Goal: Transaction & Acquisition: Purchase product/service

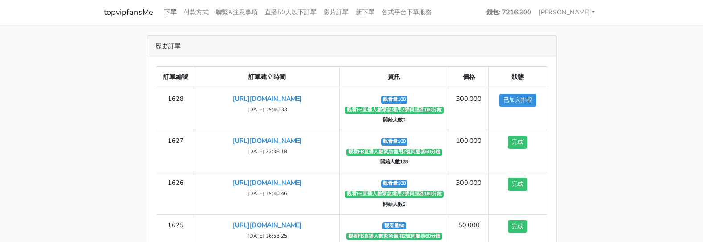
click at [166, 10] on link "下單" at bounding box center [171, 12] width 20 height 17
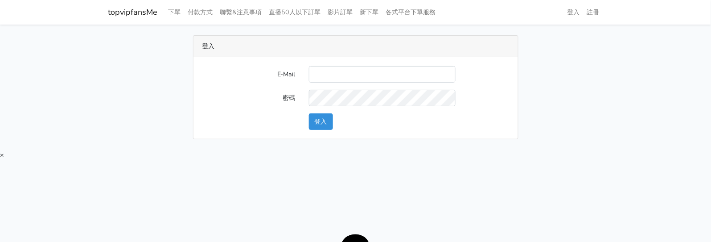
type input "[EMAIL_ADDRESS][DOMAIN_NAME]"
click at [330, 119] on button "登入" at bounding box center [321, 121] width 24 height 16
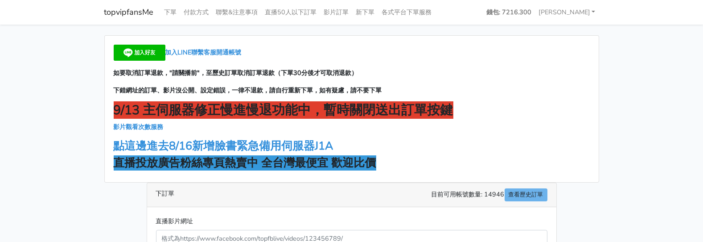
click at [250, 164] on strong "直播投放廣告粉絲專頁熱賣中 全台灣最便宜 歡迎比價" at bounding box center [245, 162] width 263 height 15
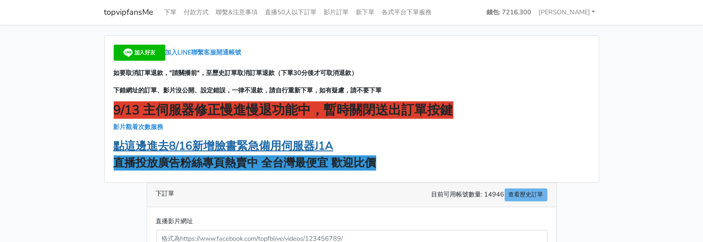
click at [249, 152] on strong "點這邊進去8/16新增臉書緊急備用伺服器J1A" at bounding box center [224, 145] width 220 height 15
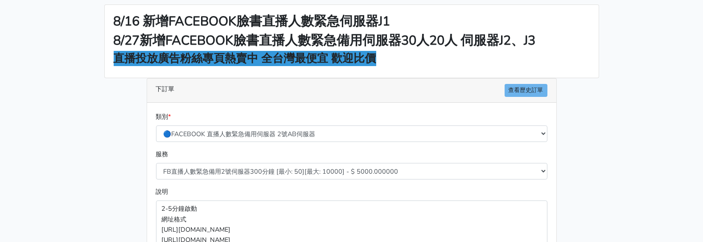
scroll to position [111, 0]
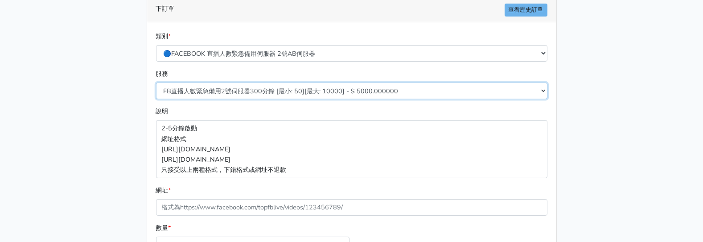
click at [359, 87] on select "FB直播人數緊急備用2號伺服器300分鐘 [最小: 50][最大: 10000] - $ 5000.000000 FB直播人數緊急備用2號伺服器60分鐘 [最…" at bounding box center [351, 90] width 391 height 16
select select "573"
click at [156, 82] on select "FB直播人數緊急備用2號伺服器300分鐘 [最小: 50][最大: 10000] - $ 5000.000000 FB直播人數緊急備用2號伺服器60分鐘 [最…" at bounding box center [351, 90] width 391 height 16
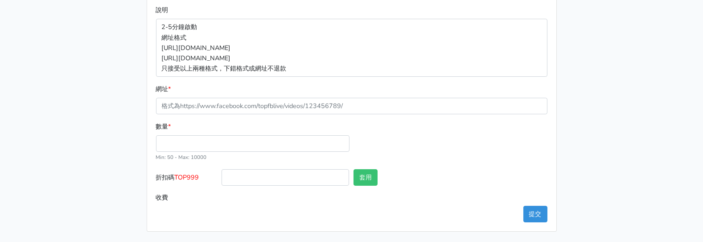
scroll to position [213, 0]
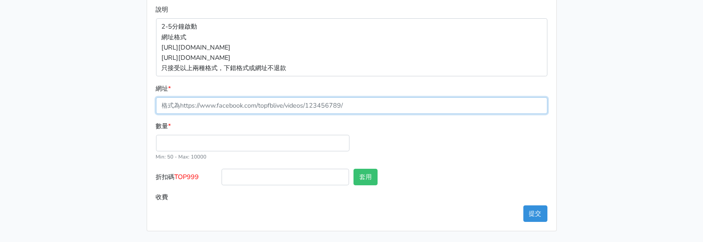
click at [262, 101] on input "網址 *" at bounding box center [351, 105] width 391 height 16
paste input "[URL][DOMAIN_NAME]"
type input "[URL][DOMAIN_NAME]"
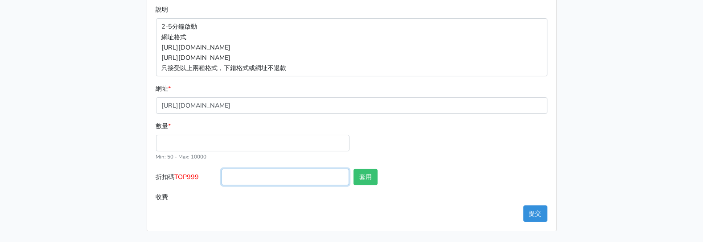
click at [270, 173] on input "折扣碼 TOP999" at bounding box center [285, 176] width 127 height 16
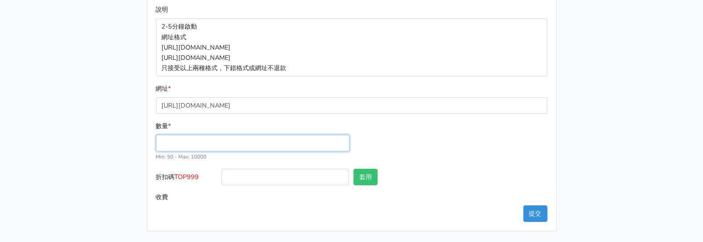
click at [195, 146] on input "數量 *" at bounding box center [252, 143] width 193 height 16
type input "100"
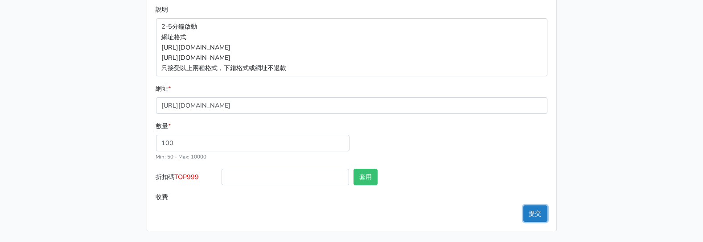
type input "100.000"
click at [528, 215] on button "提交" at bounding box center [535, 213] width 24 height 16
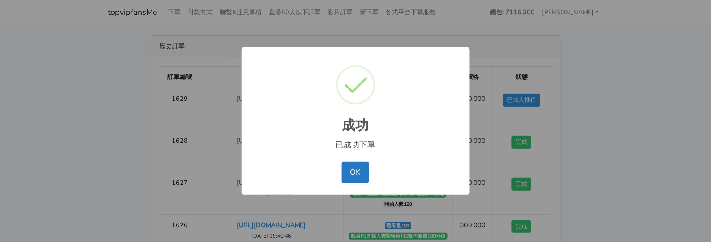
click at [365, 170] on button "OK" at bounding box center [355, 171] width 27 height 21
